Goal: Find specific page/section: Find specific page/section

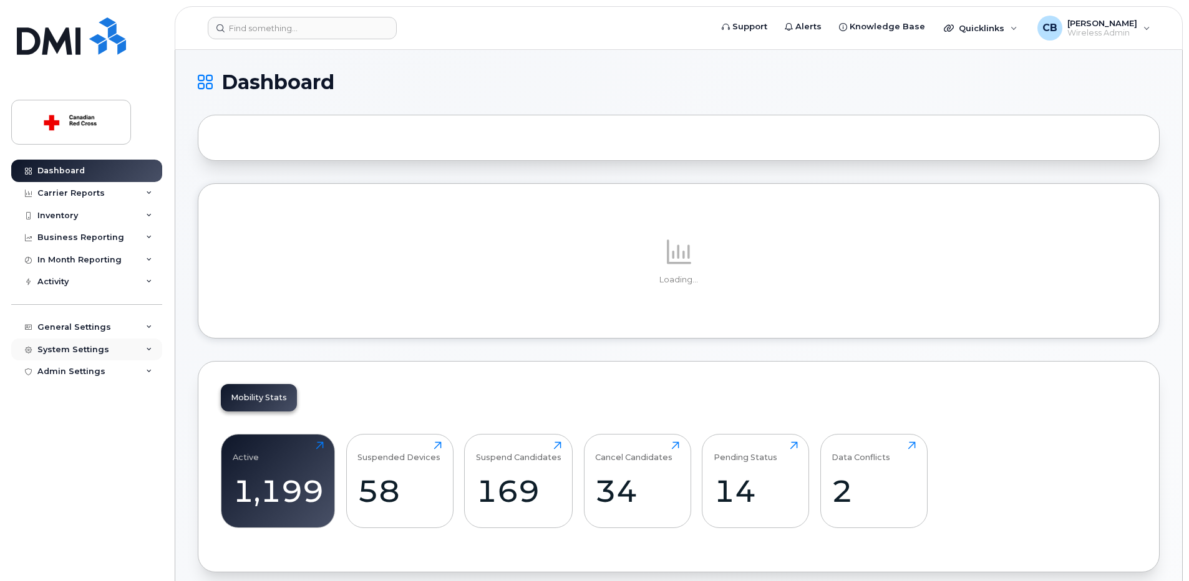
click at [84, 348] on div "System Settings" at bounding box center [73, 350] width 72 height 10
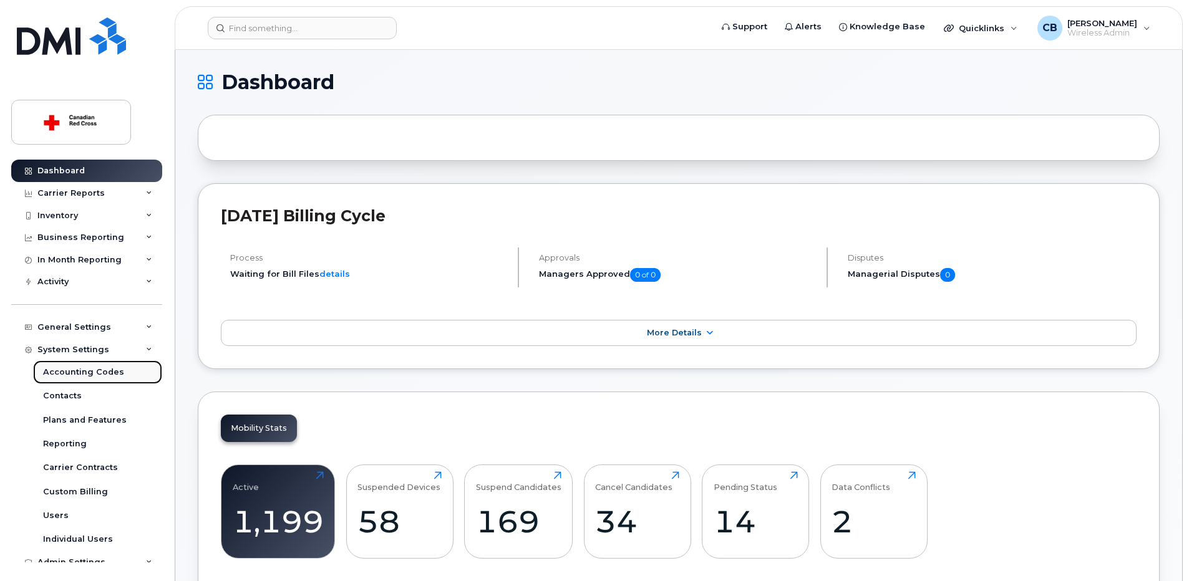
click at [80, 372] on div "Accounting Codes" at bounding box center [83, 372] width 81 height 11
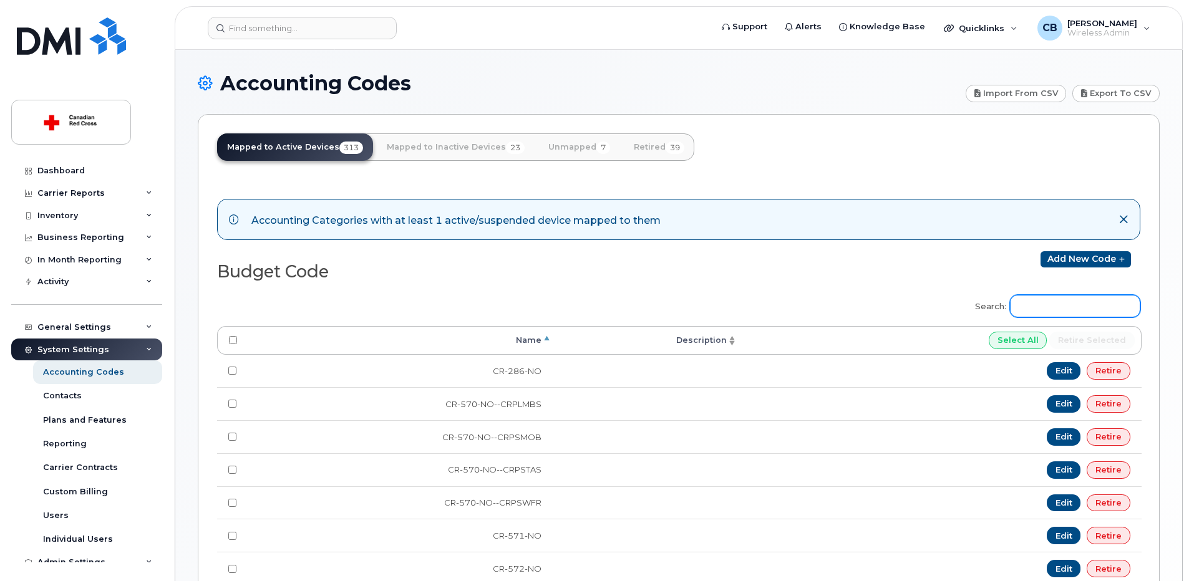
click at [1073, 308] on input "Search:" at bounding box center [1075, 306] width 130 height 22
paste input "IO-113-IN"
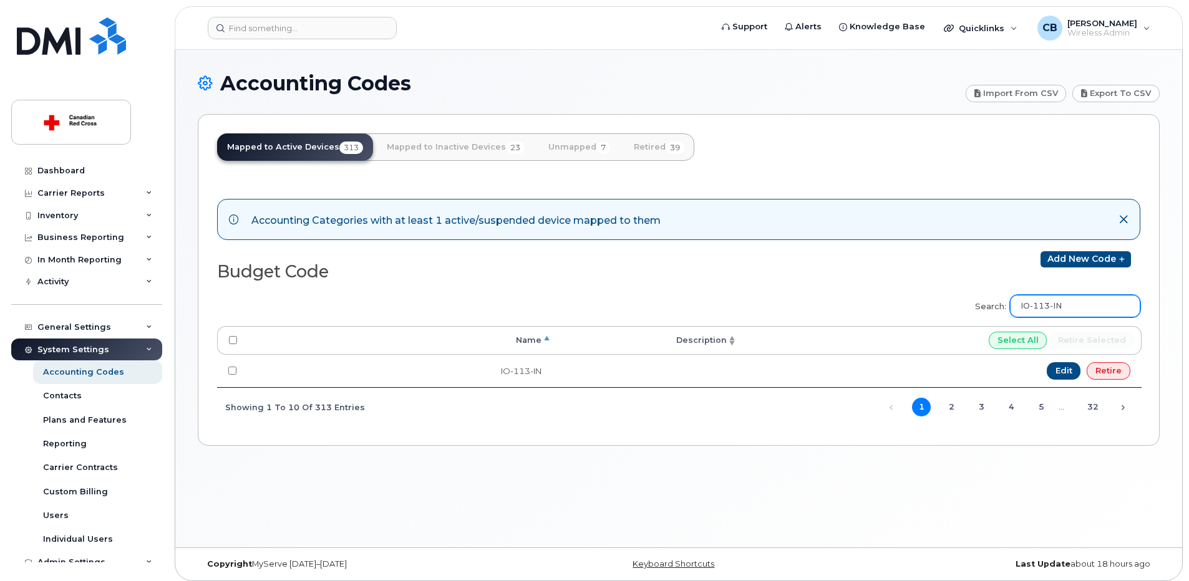
type input "IO-113-IN"
